Goal: Information Seeking & Learning: Learn about a topic

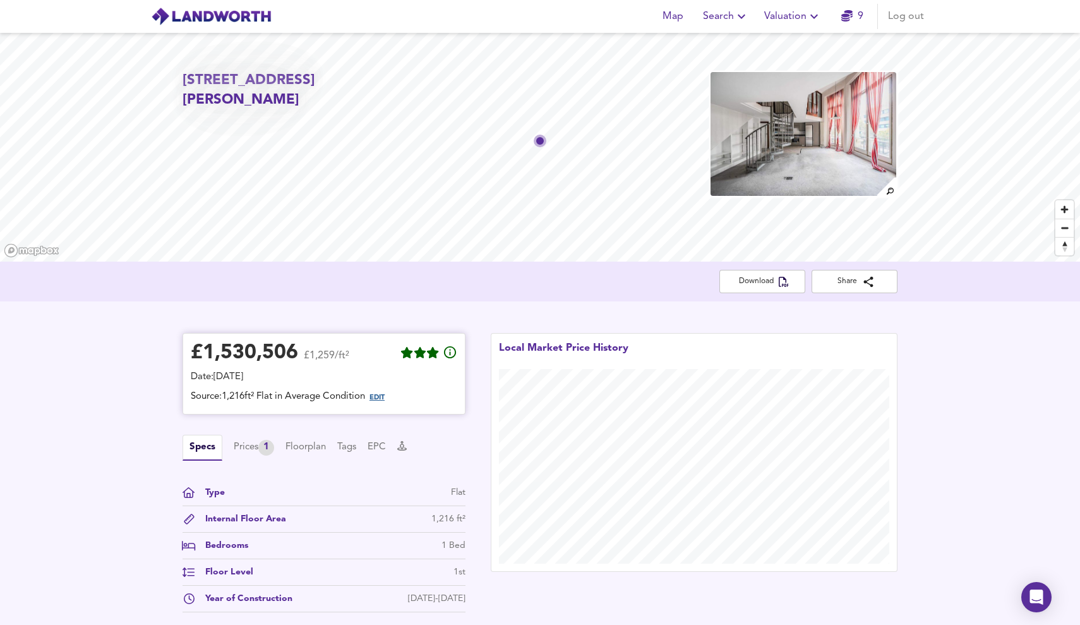
click at [379, 397] on span "EDIT" at bounding box center [377, 397] width 15 height 7
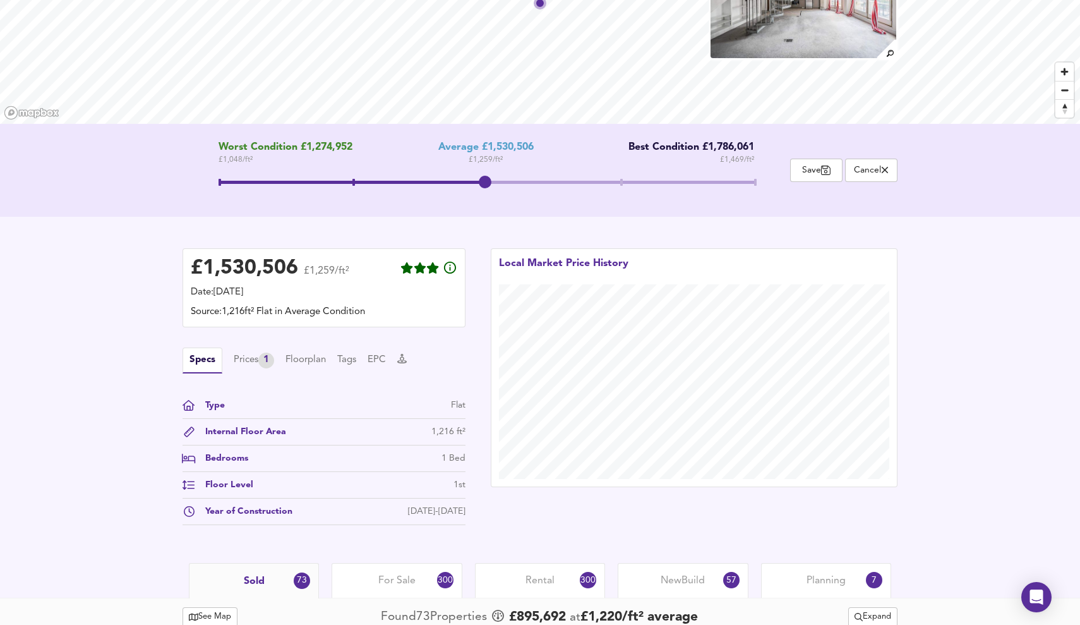
scroll to position [138, 0]
drag, startPoint x: 483, startPoint y: 184, endPoint x: 192, endPoint y: 172, distance: 291.4
click at [192, 172] on div "Worst Condition £1,274,952 £ 1,048 / ft² Average £1,530,506 £ 1,259 / ft² Best …" at bounding box center [487, 169] width 608 height 57
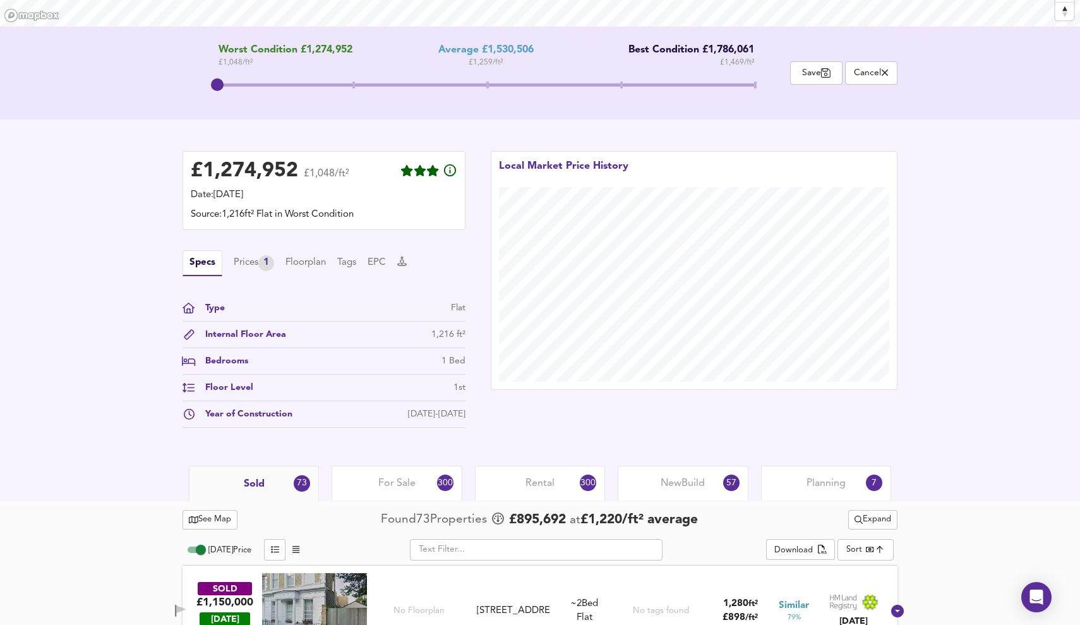
scroll to position [224, 0]
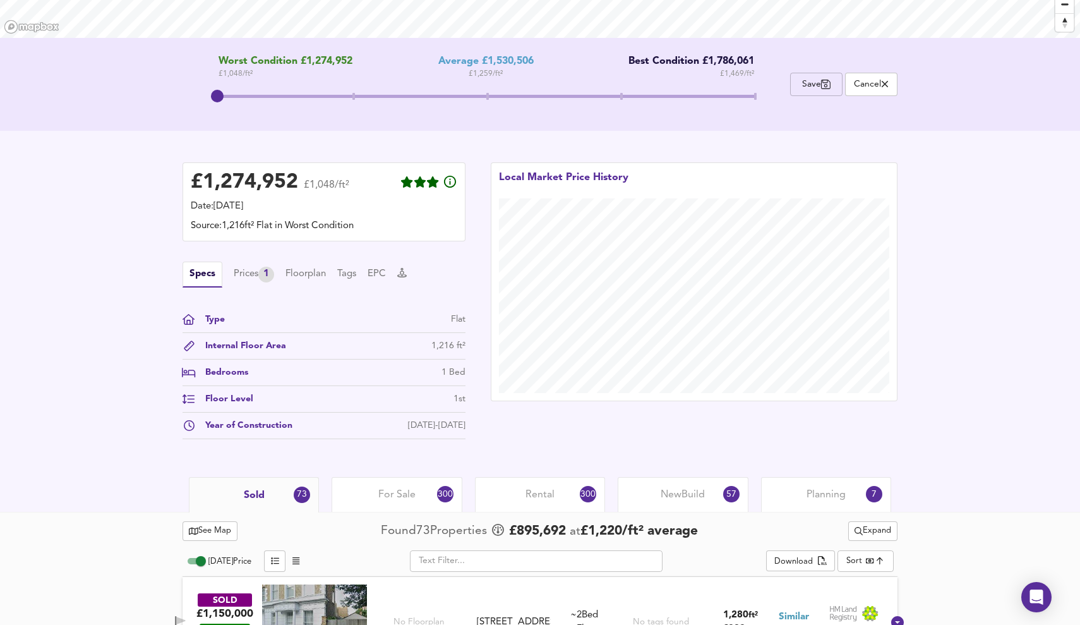
click at [813, 86] on span "Save" at bounding box center [816, 84] width 39 height 12
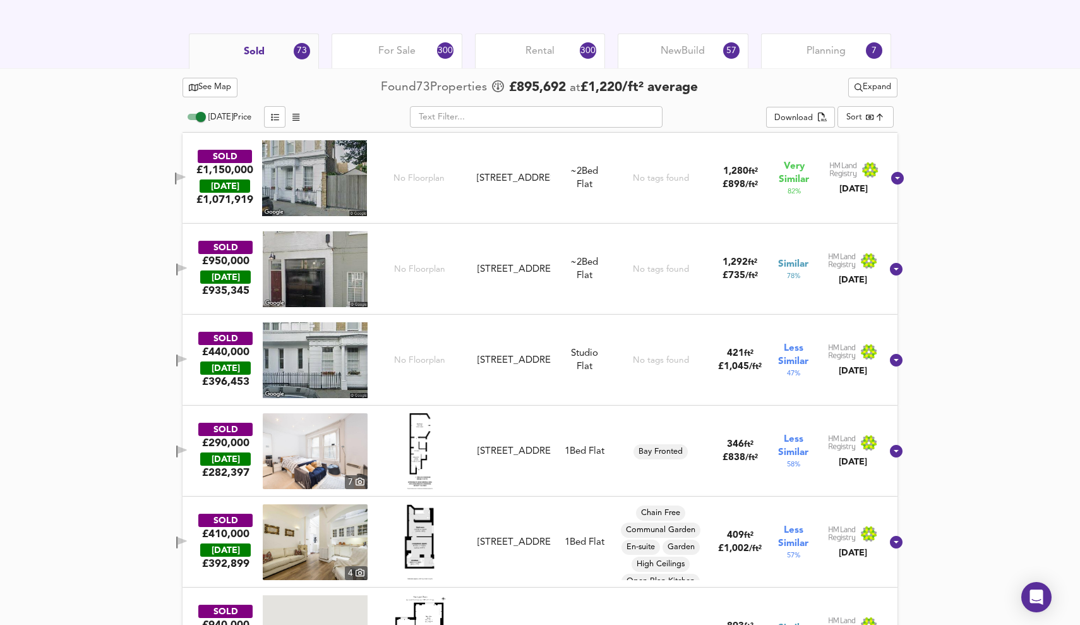
scroll to position [616, 0]
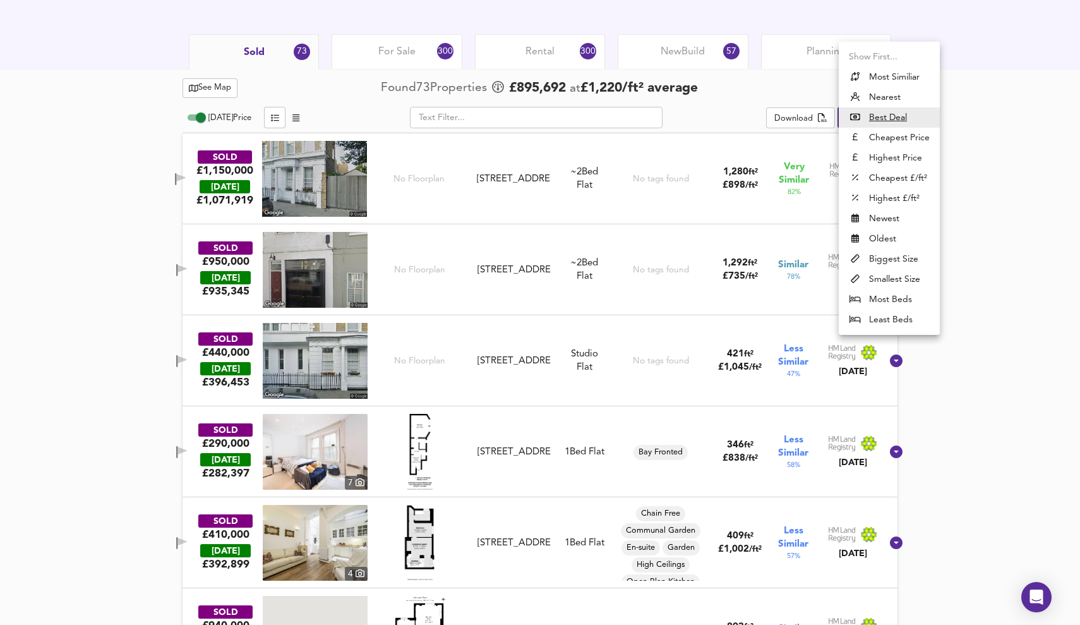
click at [886, 75] on li "Most Similiar" at bounding box center [889, 77] width 101 height 20
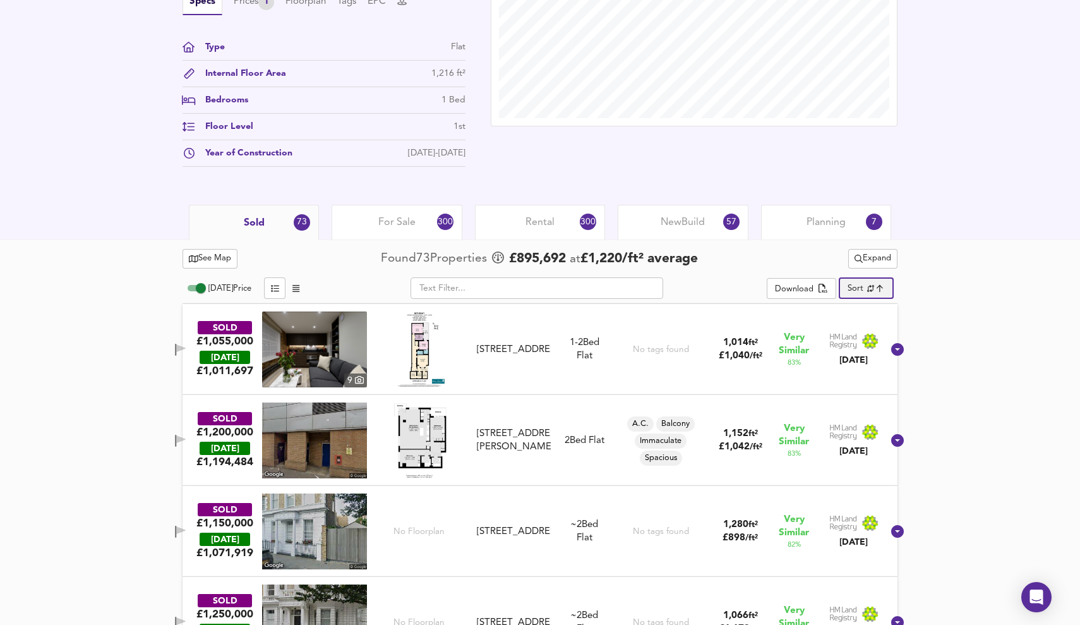
scroll to position [440, 0]
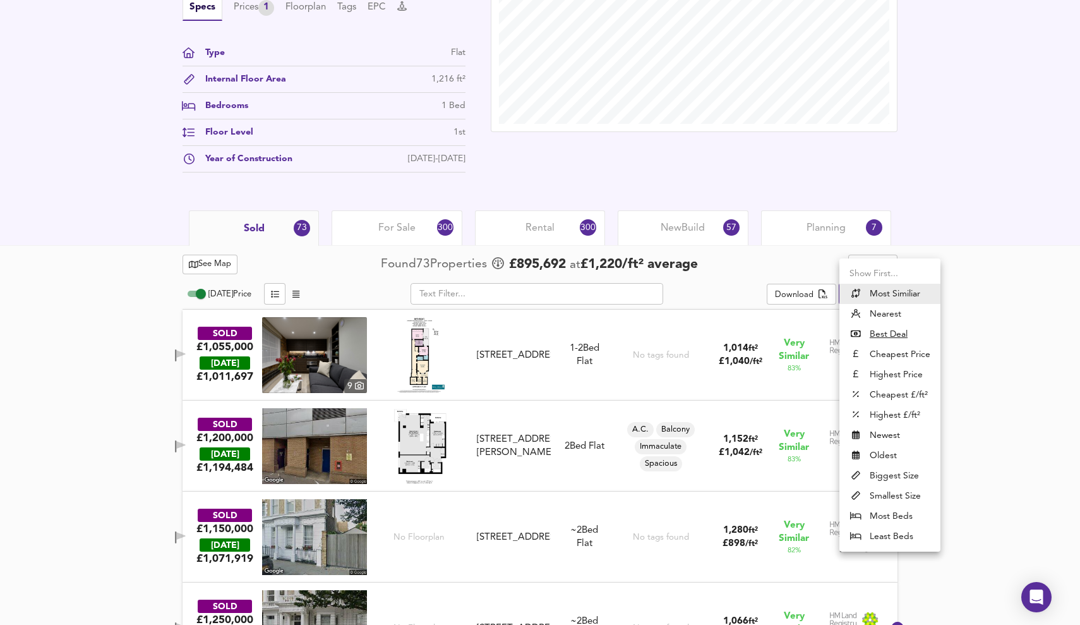
click at [881, 310] on li "Nearest" at bounding box center [889, 314] width 101 height 20
type input "distancetocenter"
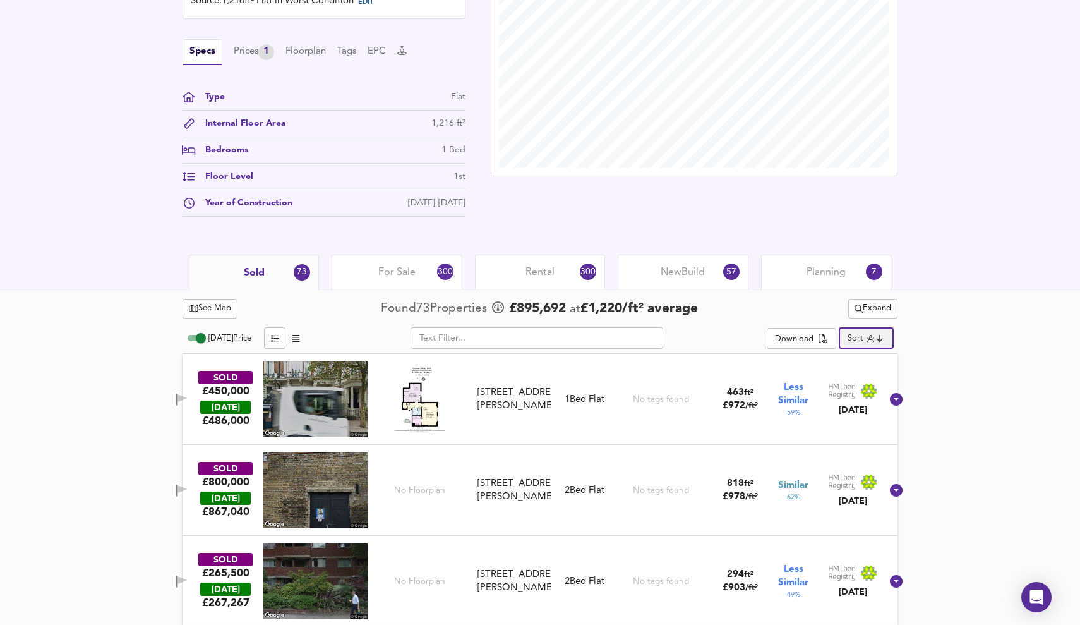
scroll to position [387, 0]
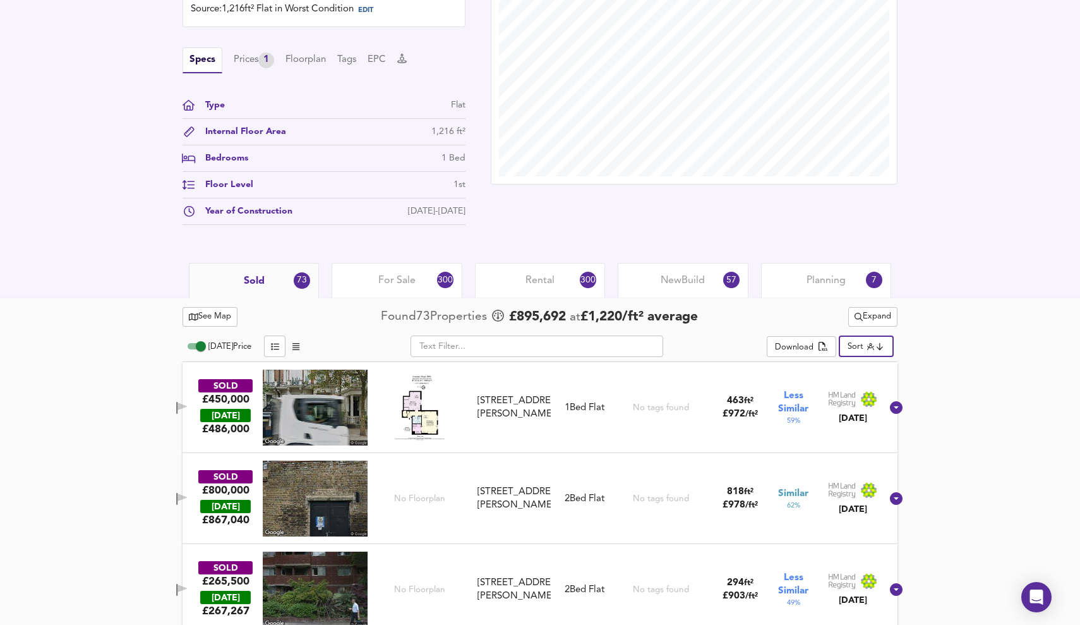
click at [407, 271] on div "For Sale 300" at bounding box center [397, 280] width 130 height 35
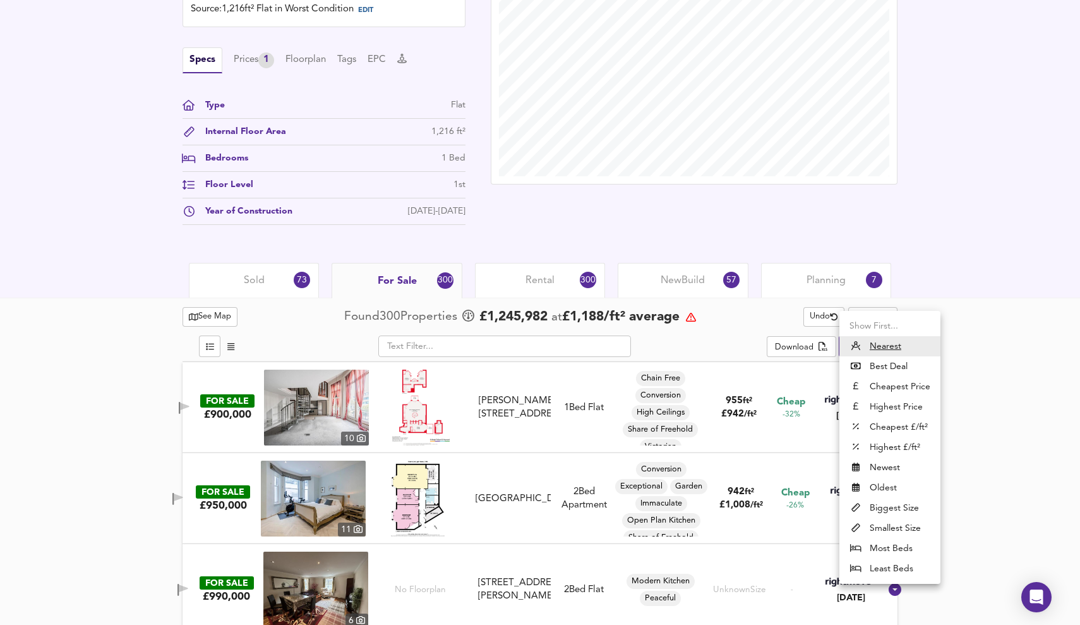
click at [892, 422] on li "Cheapest £/ft²" at bounding box center [889, 427] width 101 height 20
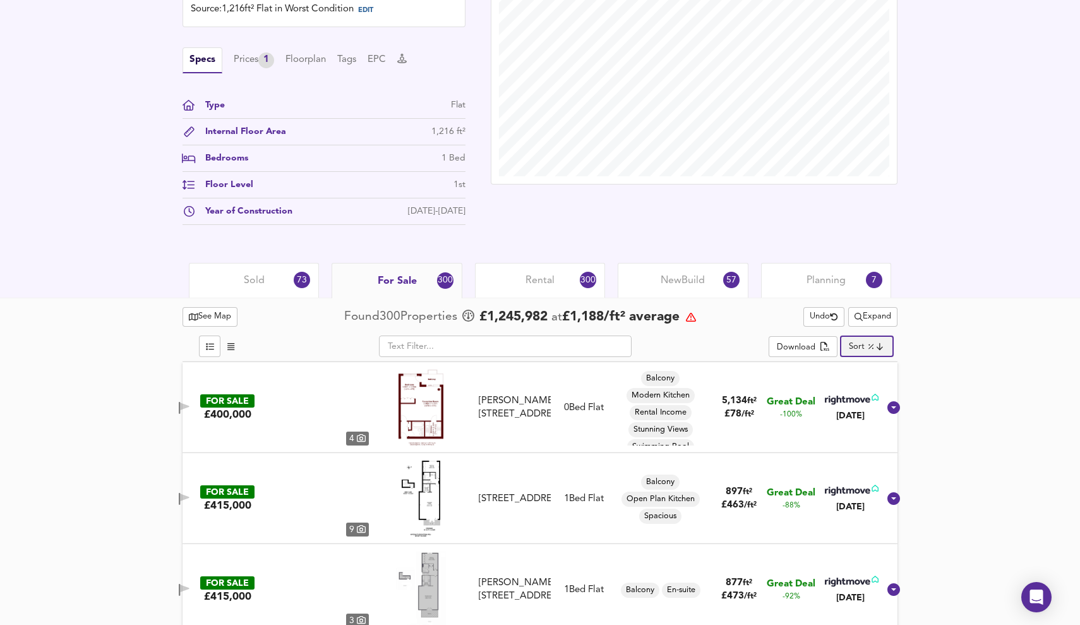
type input "lowppsf"
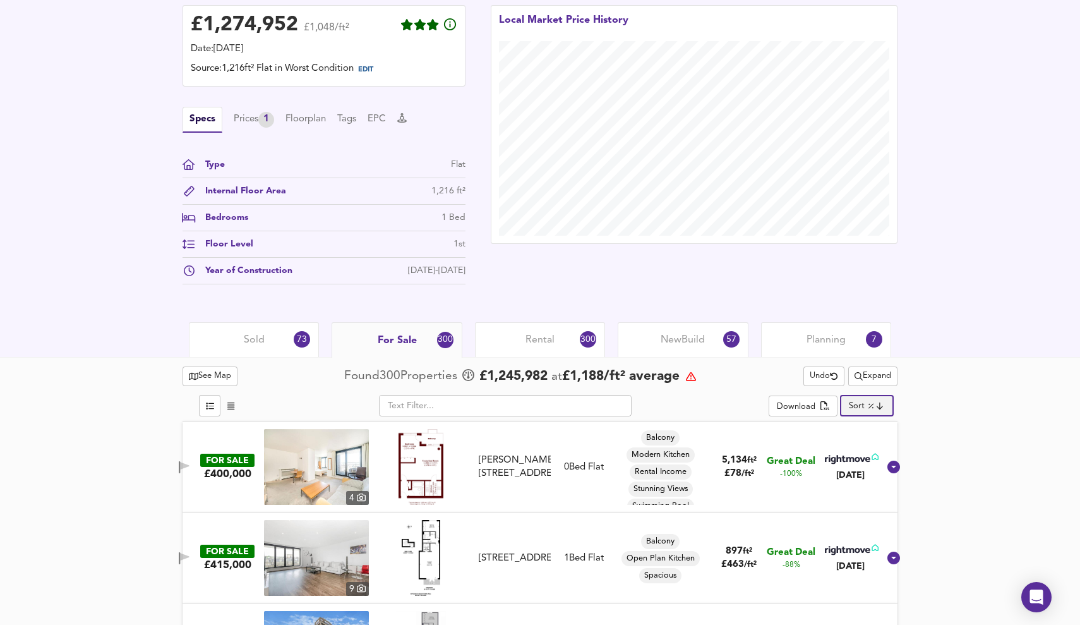
scroll to position [330, 0]
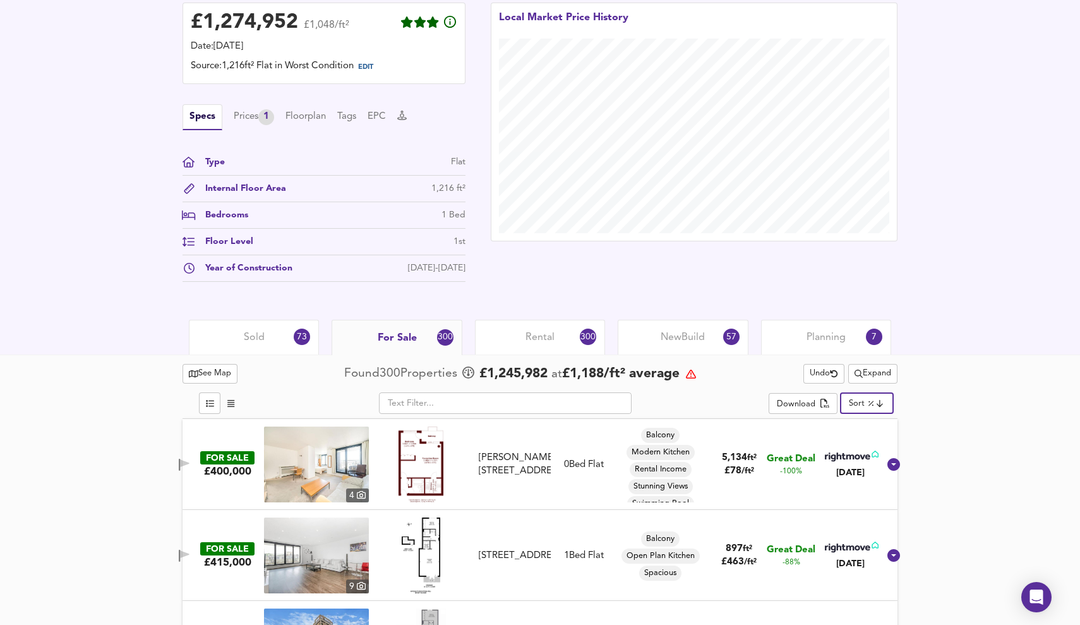
click at [543, 329] on div "Rental 300" at bounding box center [540, 337] width 130 height 35
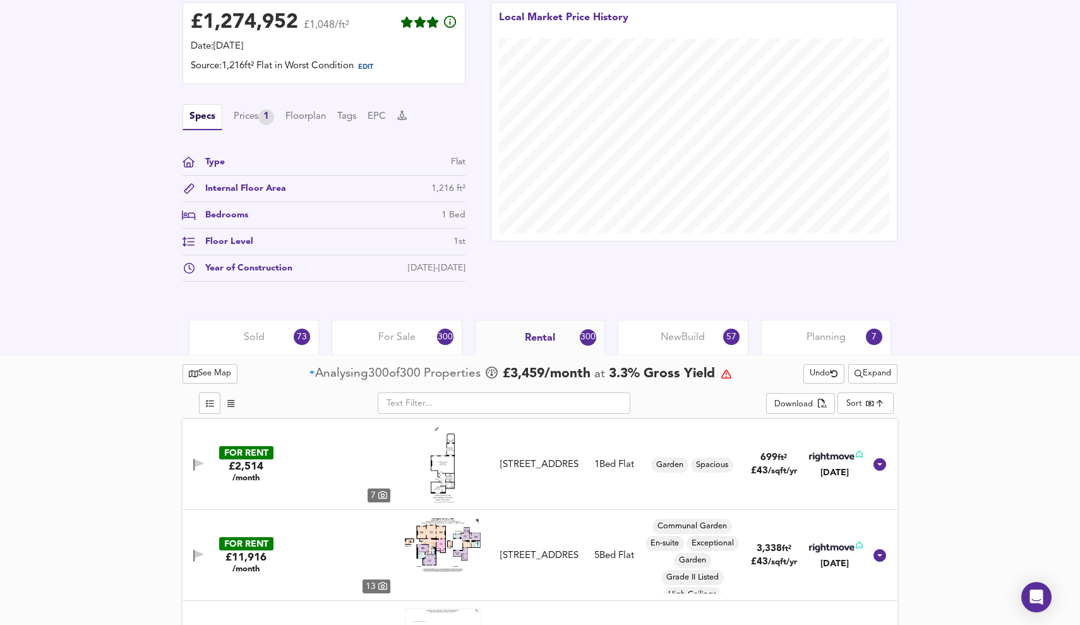
click at [539, 341] on span "Rental" at bounding box center [540, 338] width 30 height 14
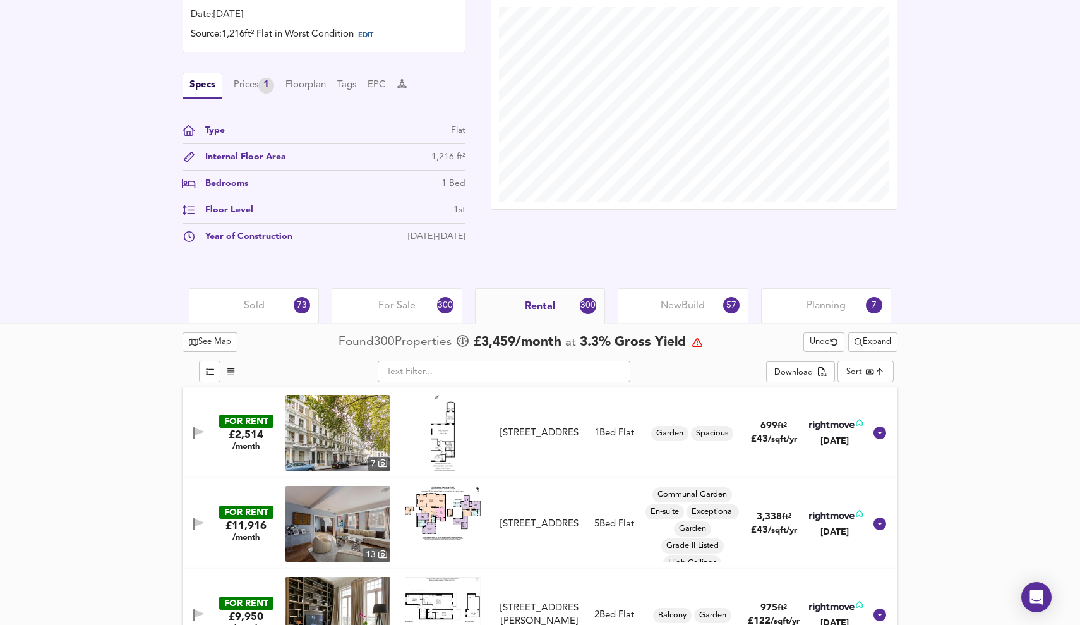
scroll to position [367, 0]
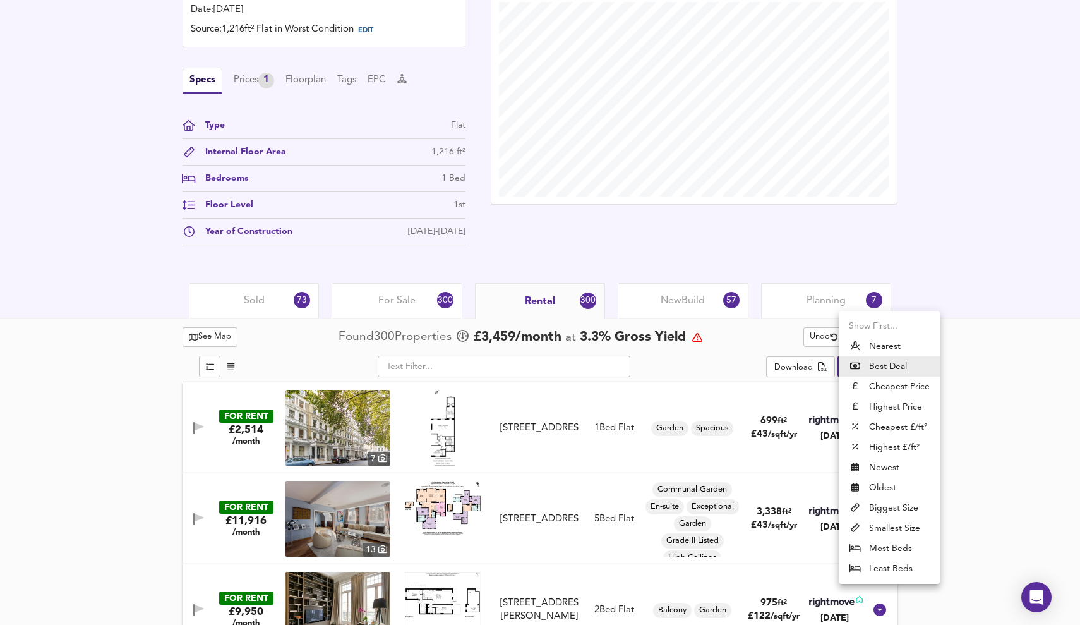
click at [889, 345] on li "Nearest" at bounding box center [889, 346] width 101 height 20
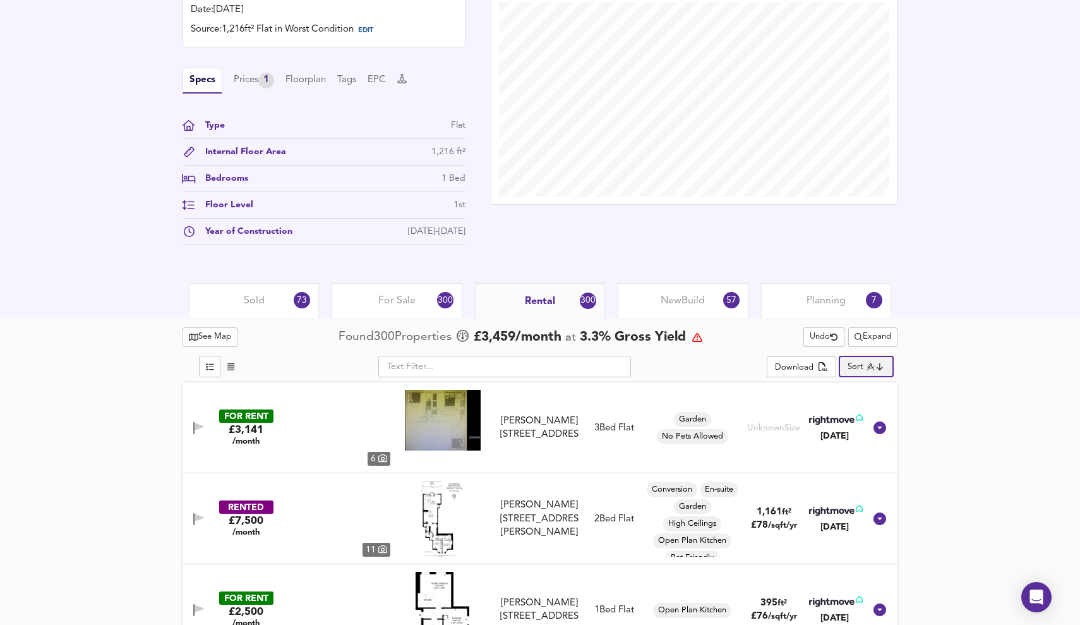
type input "distancetocenter"
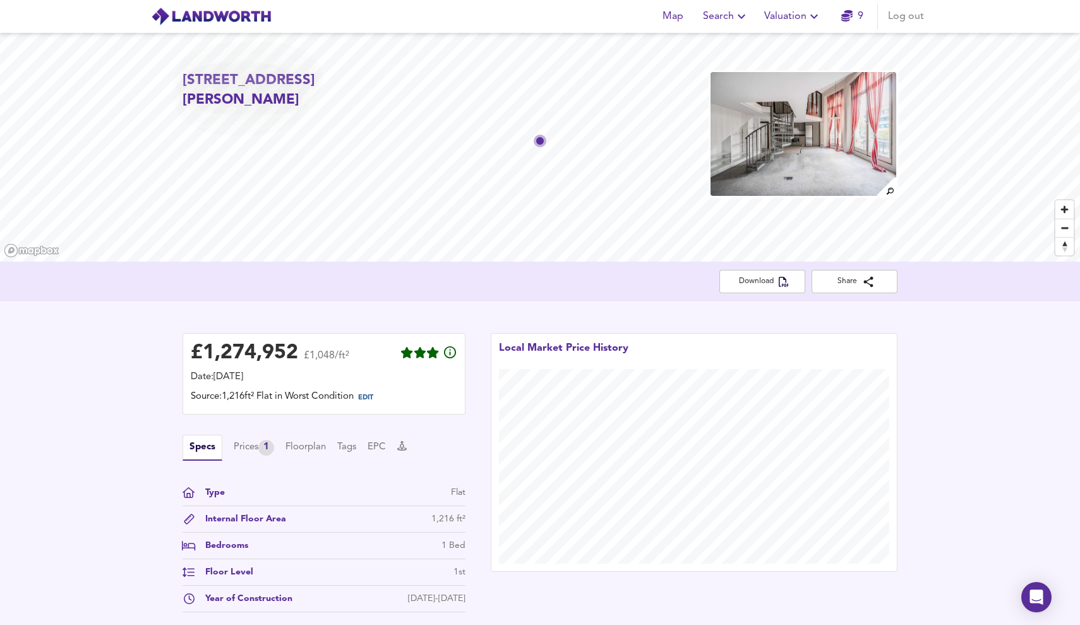
scroll to position [0, 0]
